Goal: Task Accomplishment & Management: Complete application form

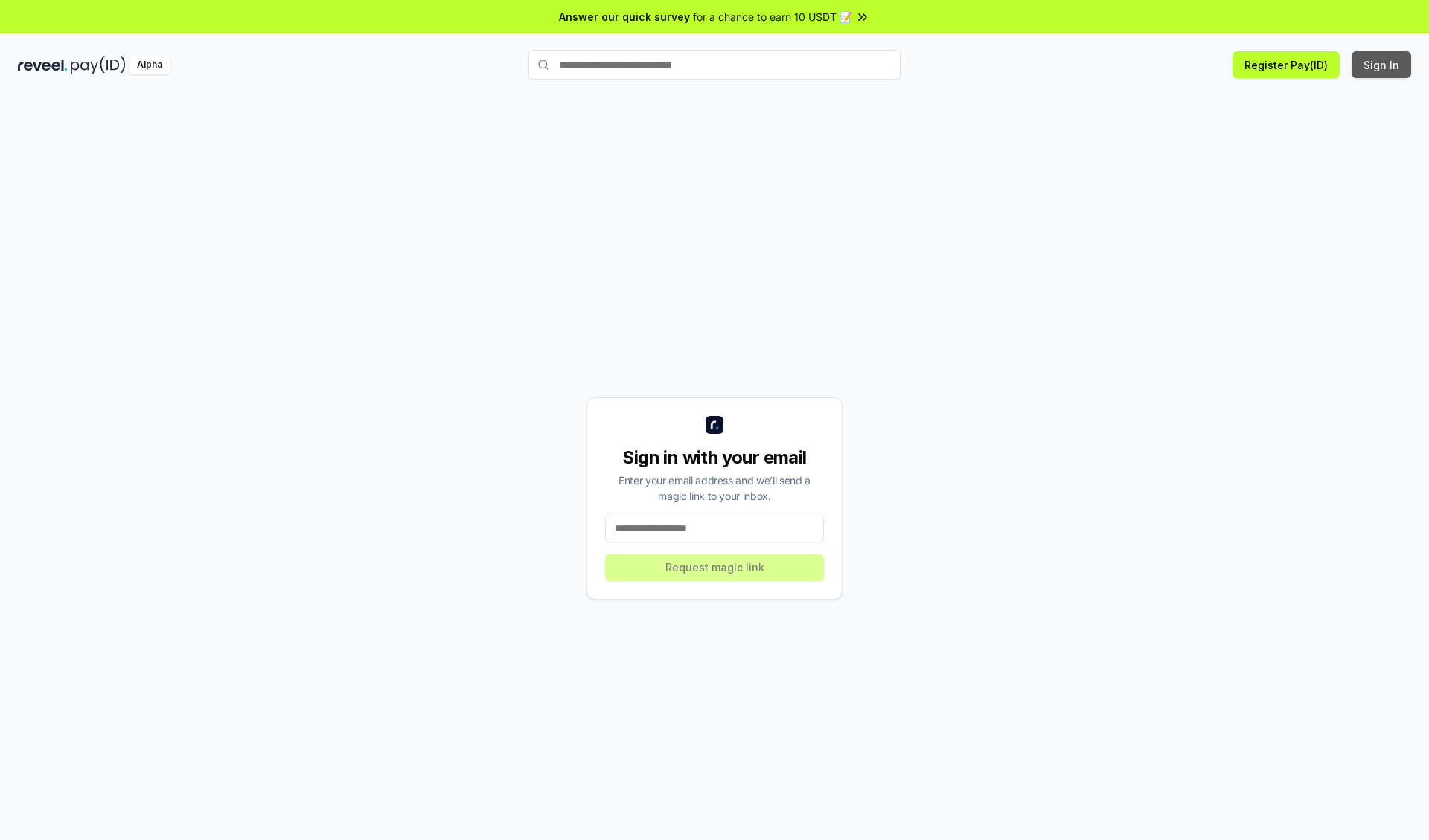
click at [1381, 65] on button "Sign In" at bounding box center [1380, 65] width 59 height 27
type input "**********"
click at [714, 567] on button "Request magic link" at bounding box center [714, 568] width 219 height 27
